Goal: Information Seeking & Learning: Learn about a topic

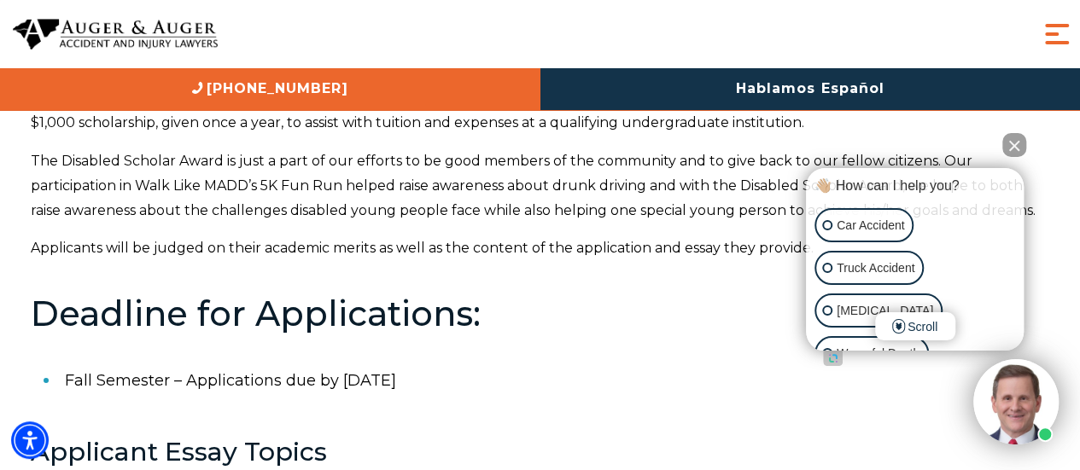
scroll to position [213, 0]
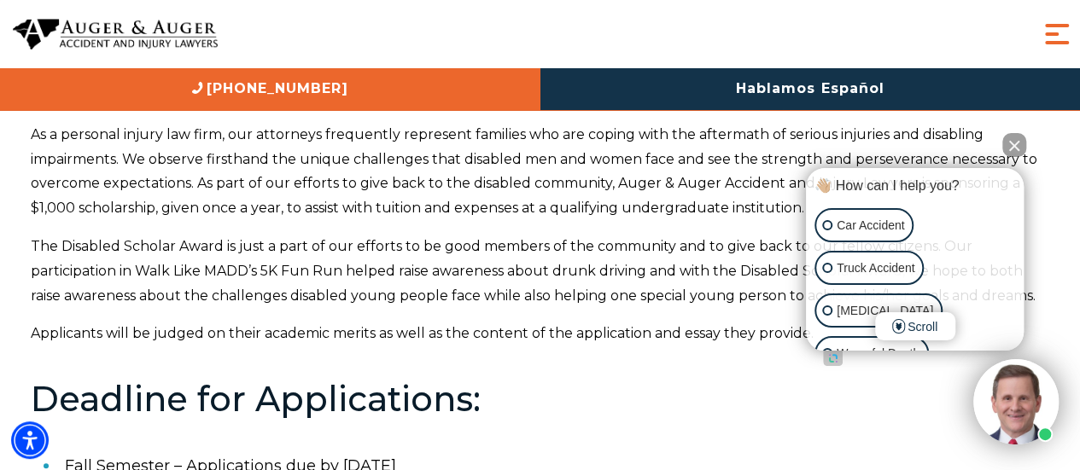
click at [1017, 136] on button "Close Intaker Chat Widget" at bounding box center [1014, 145] width 24 height 24
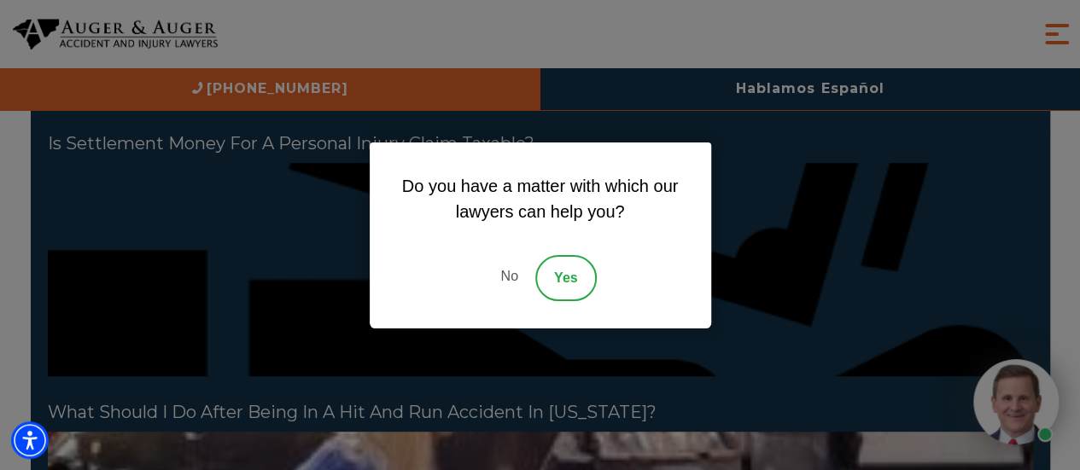
scroll to position [3030, 0]
